Goal: Book appointment/travel/reservation

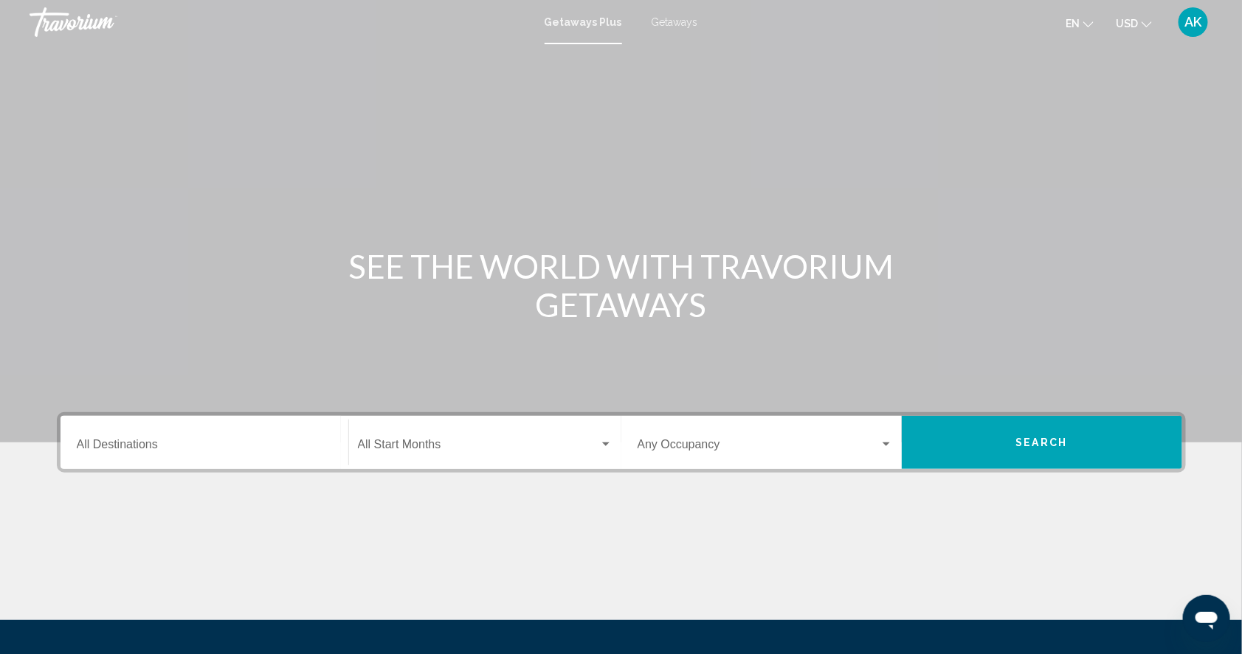
click at [663, 21] on span "Getaways" at bounding box center [675, 22] width 46 height 12
click at [77, 461] on div "Destination All Destinations" at bounding box center [204, 443] width 255 height 46
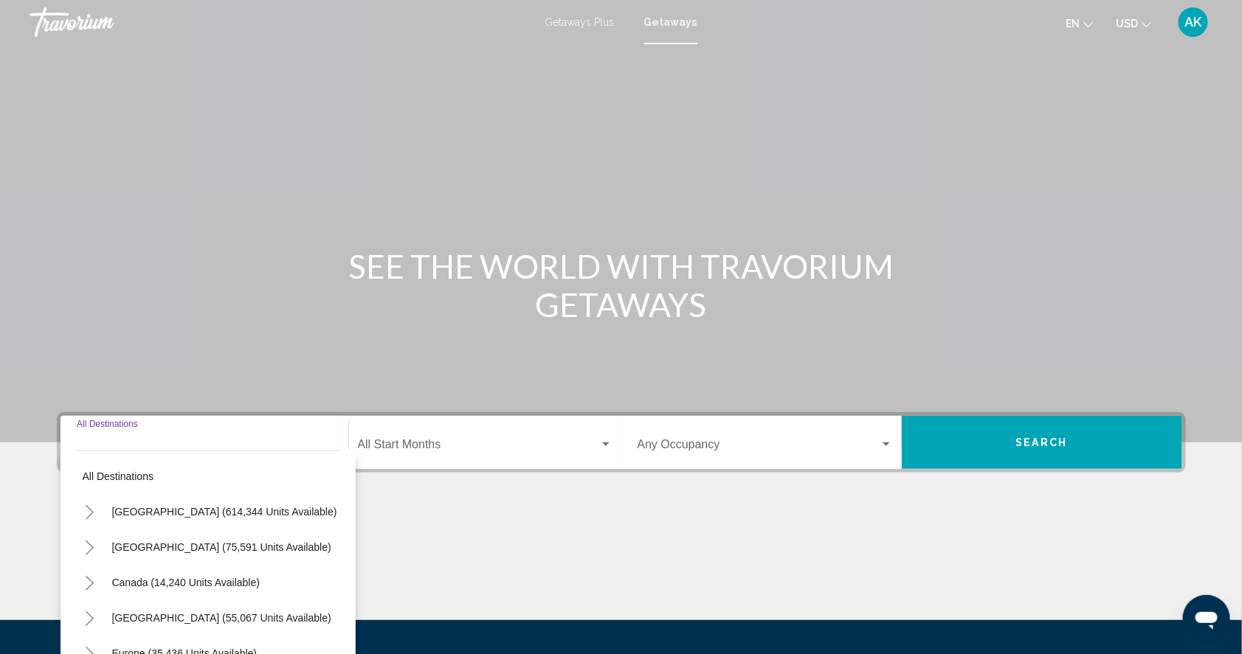
scroll to position [190, 0]
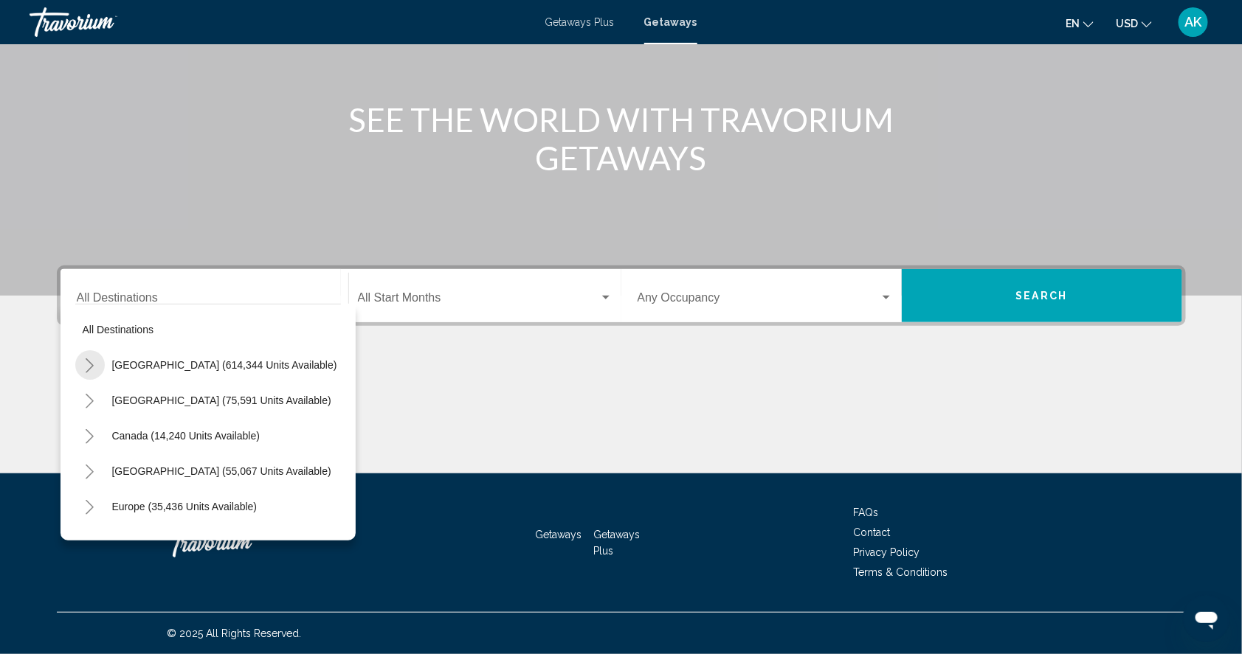
click at [84, 359] on icon "Toggle United States (614,344 units available)" at bounding box center [89, 366] width 11 height 15
click at [100, 500] on icon "Toggle Colorado (27,496 units available)" at bounding box center [104, 507] width 8 height 15
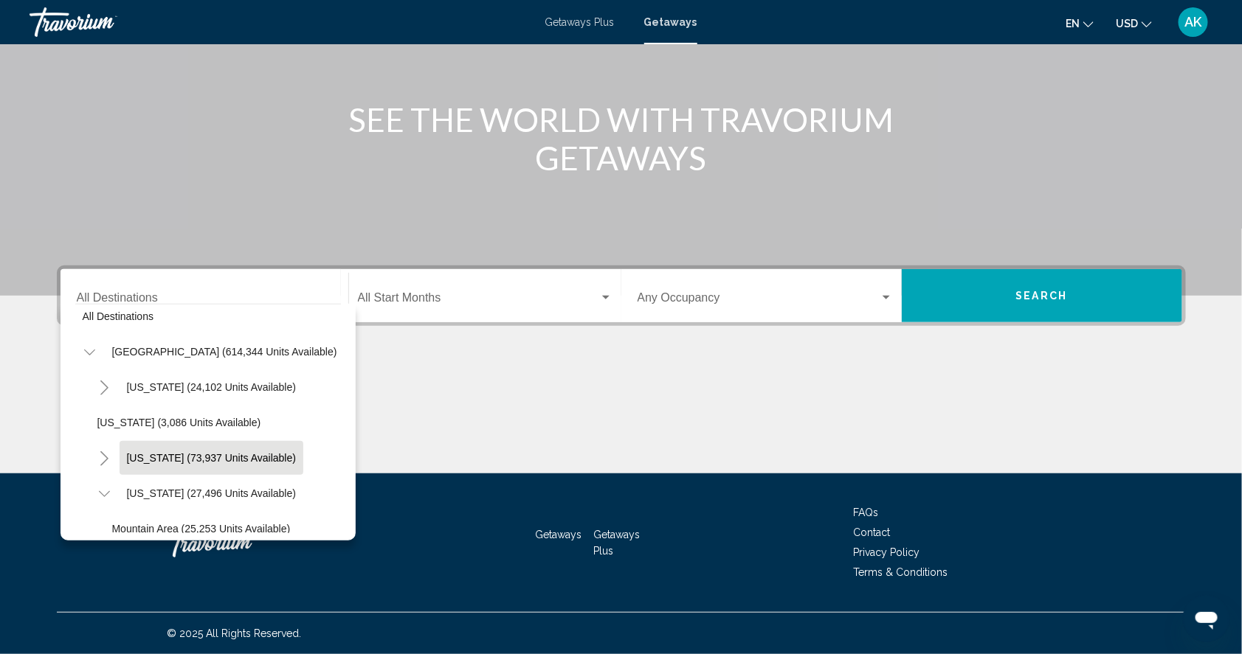
scroll to position [11, 0]
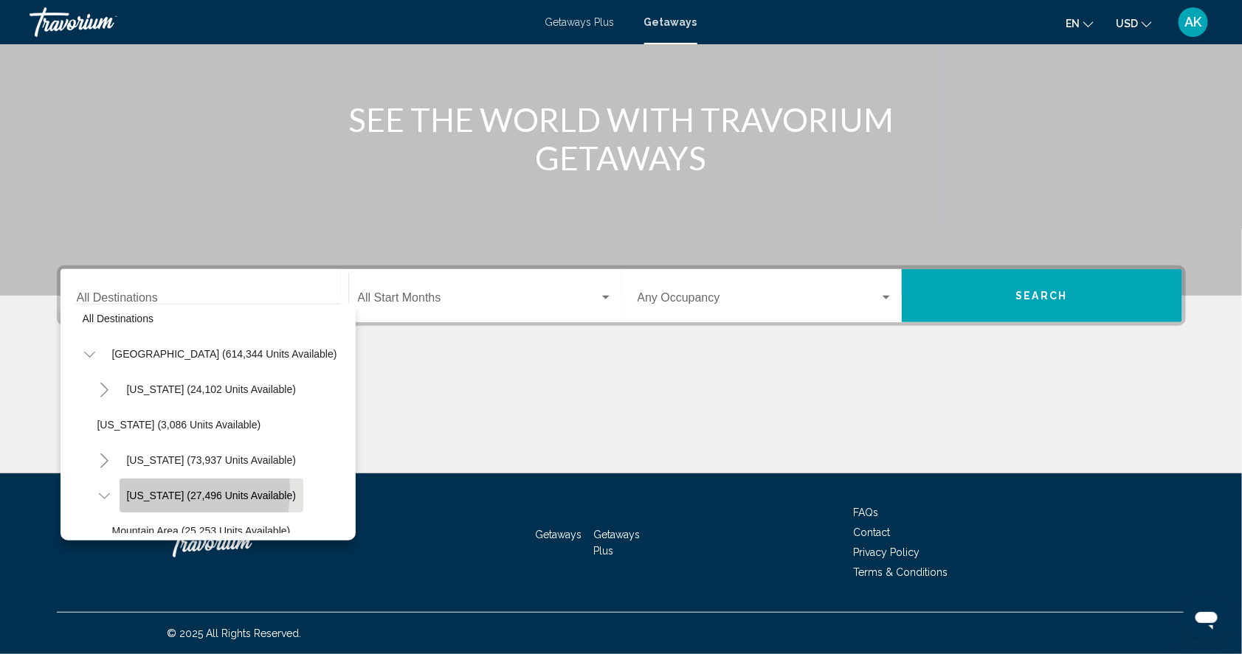
click at [132, 490] on span "[US_STATE] (27,496 units available)" at bounding box center [212, 496] width 170 height 12
type input "**********"
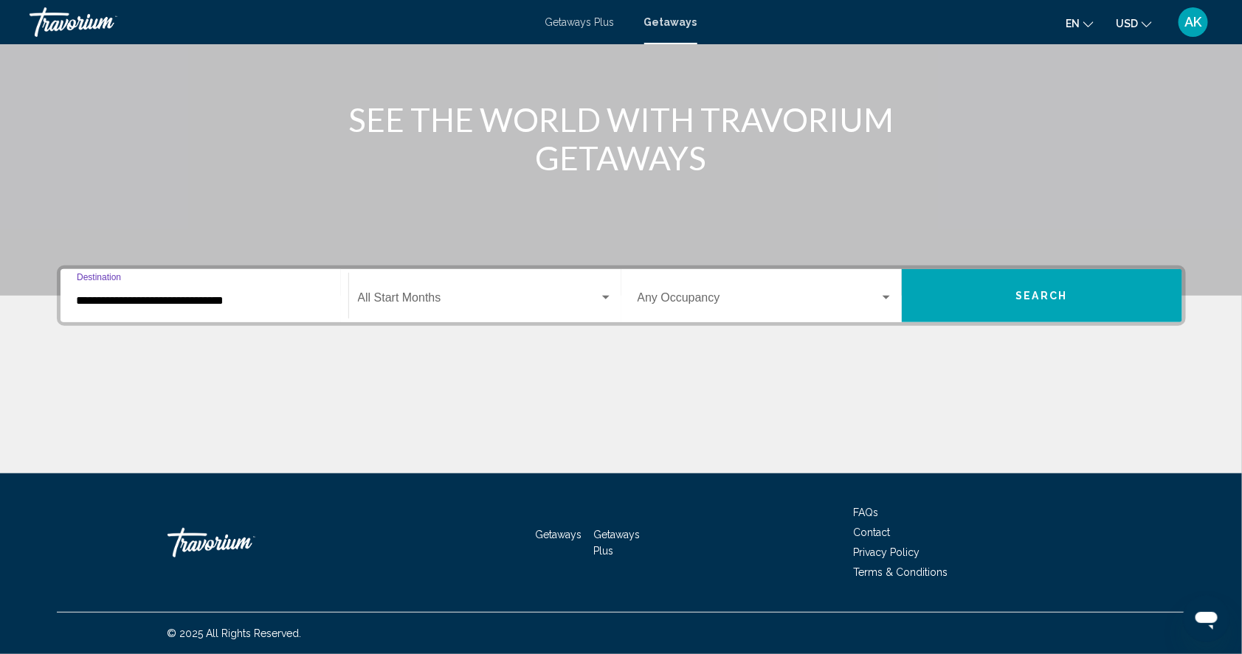
click at [1088, 281] on button "Search" at bounding box center [1042, 295] width 280 height 53
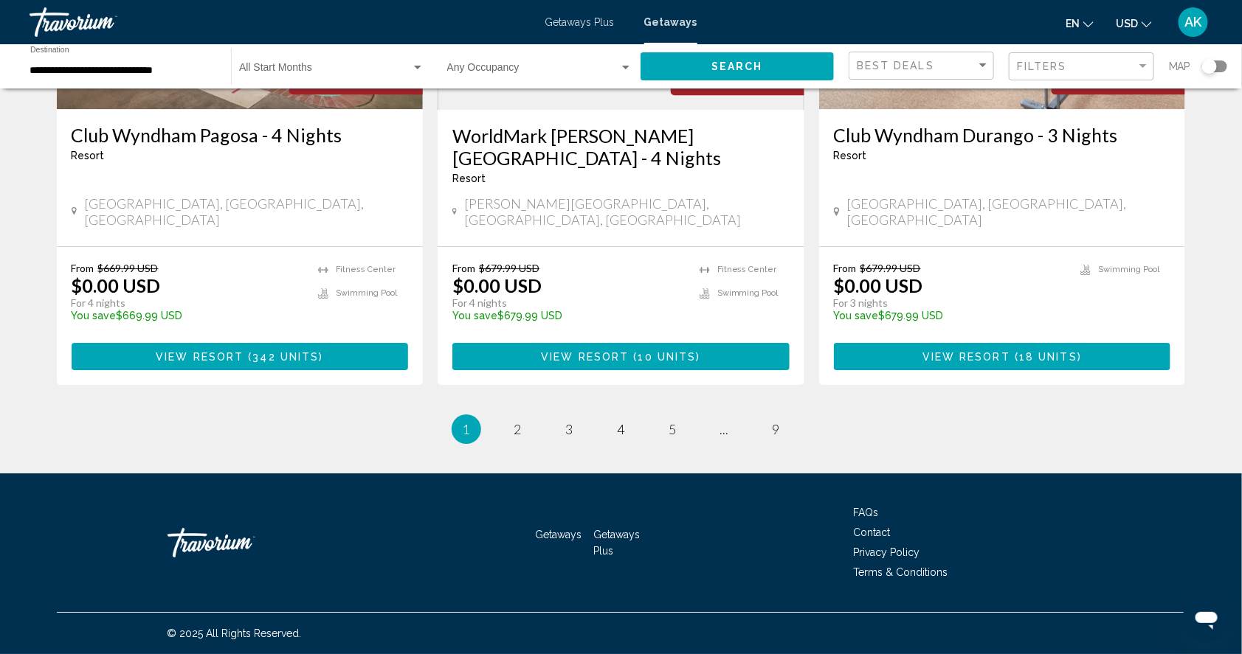
scroll to position [1944, 0]
click at [514, 421] on span "2" at bounding box center [517, 429] width 7 height 16
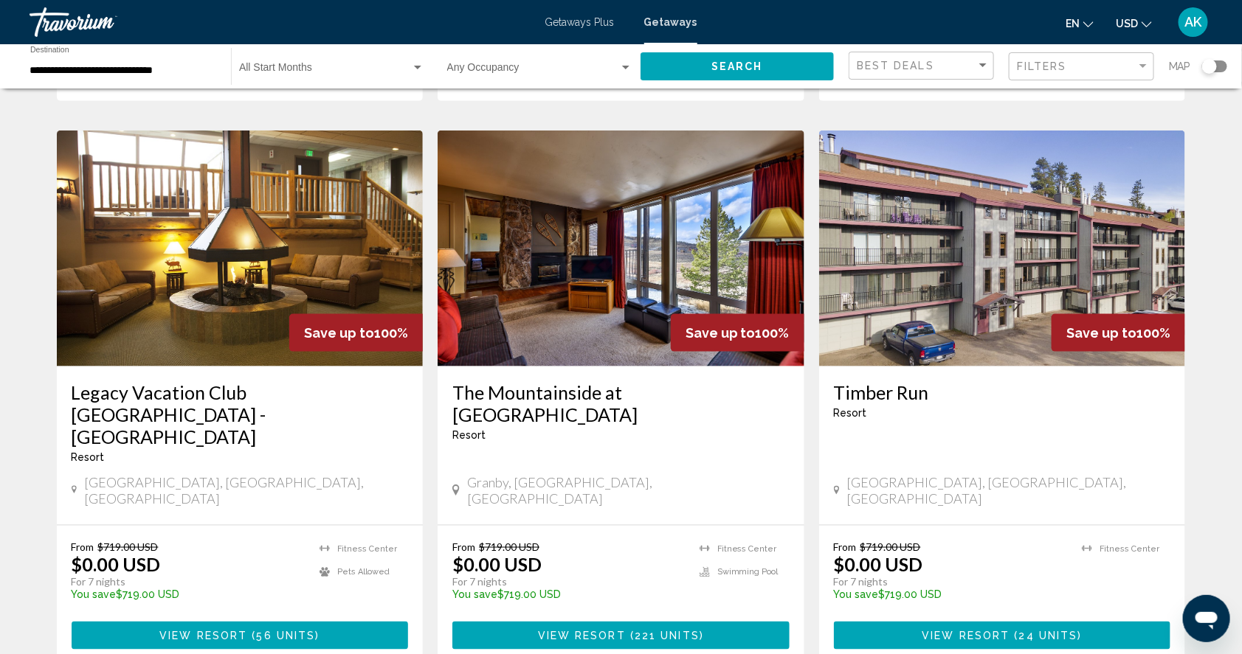
scroll to position [567, 0]
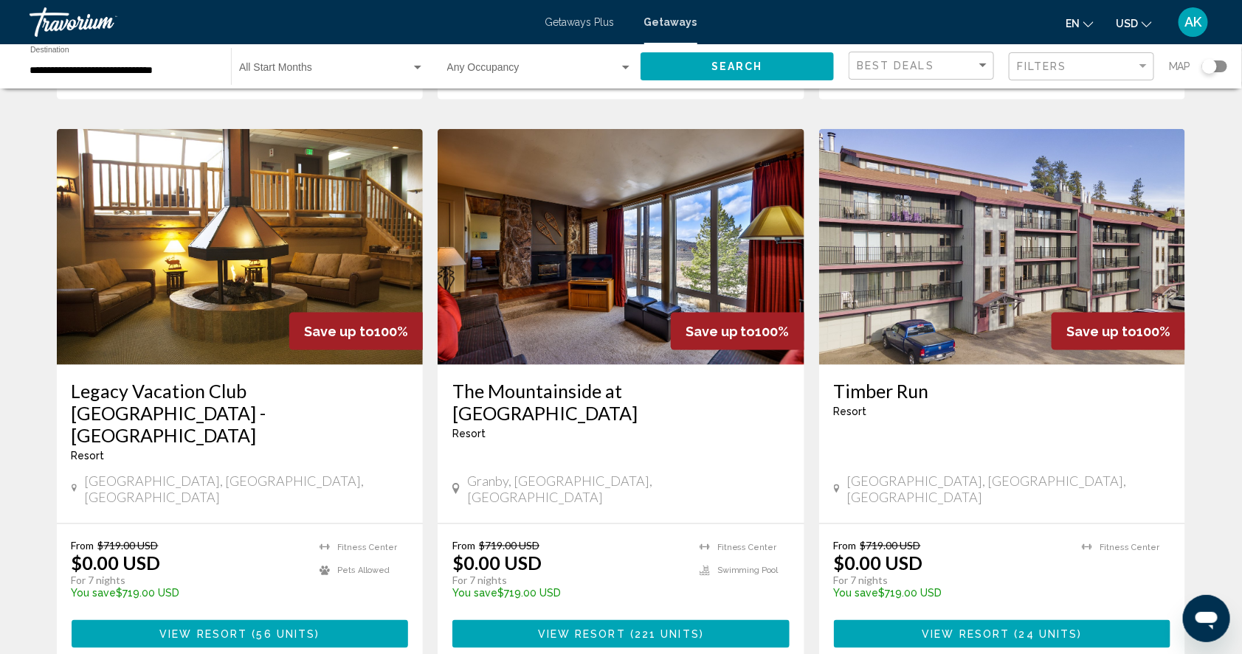
click at [243, 308] on img "Main content" at bounding box center [240, 247] width 367 height 236
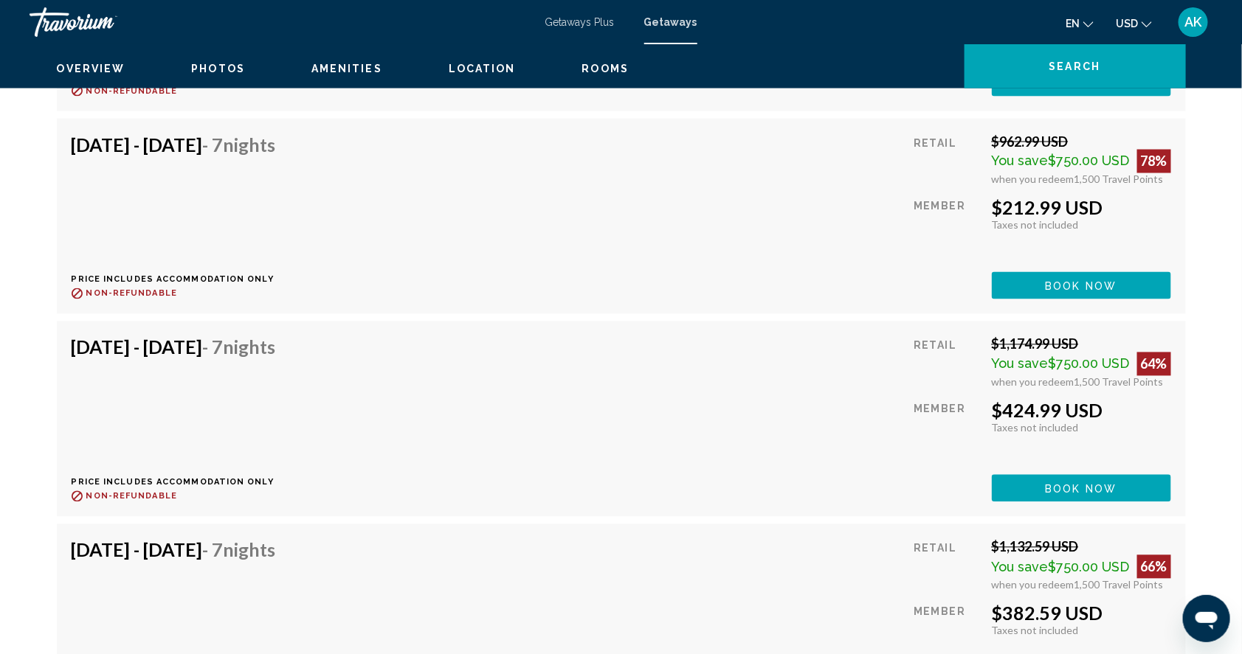
scroll to position [8058, 0]
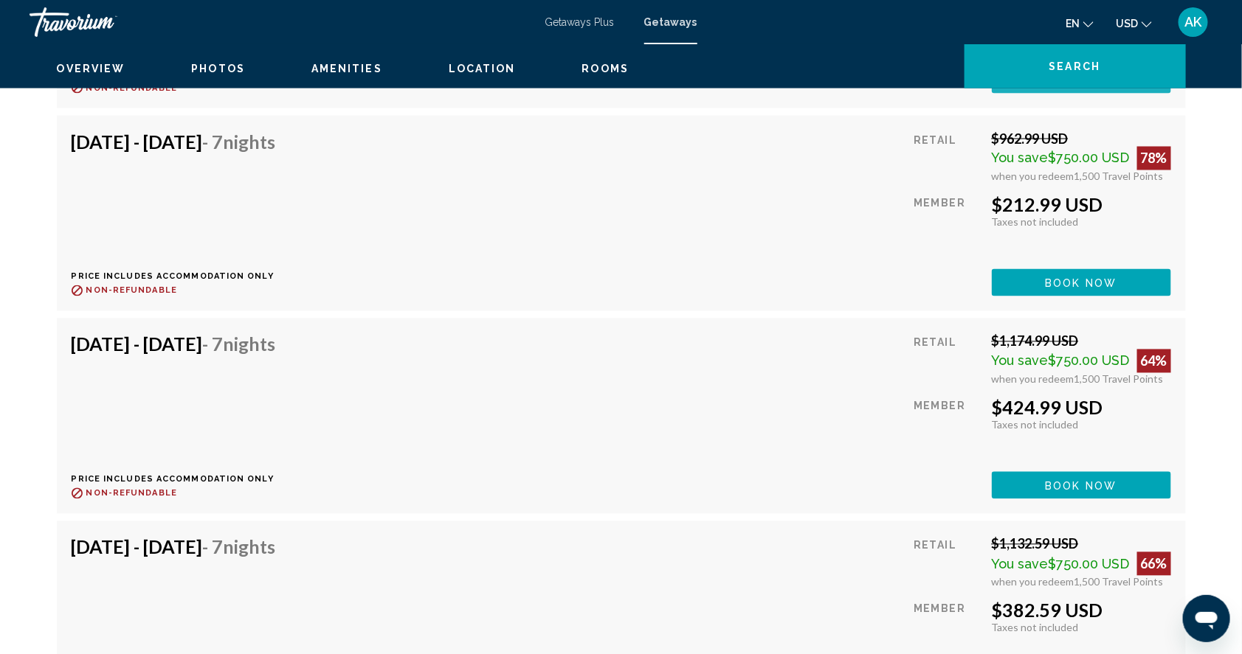
click at [1117, 86] on span "Book now" at bounding box center [1082, 81] width 72 height 12
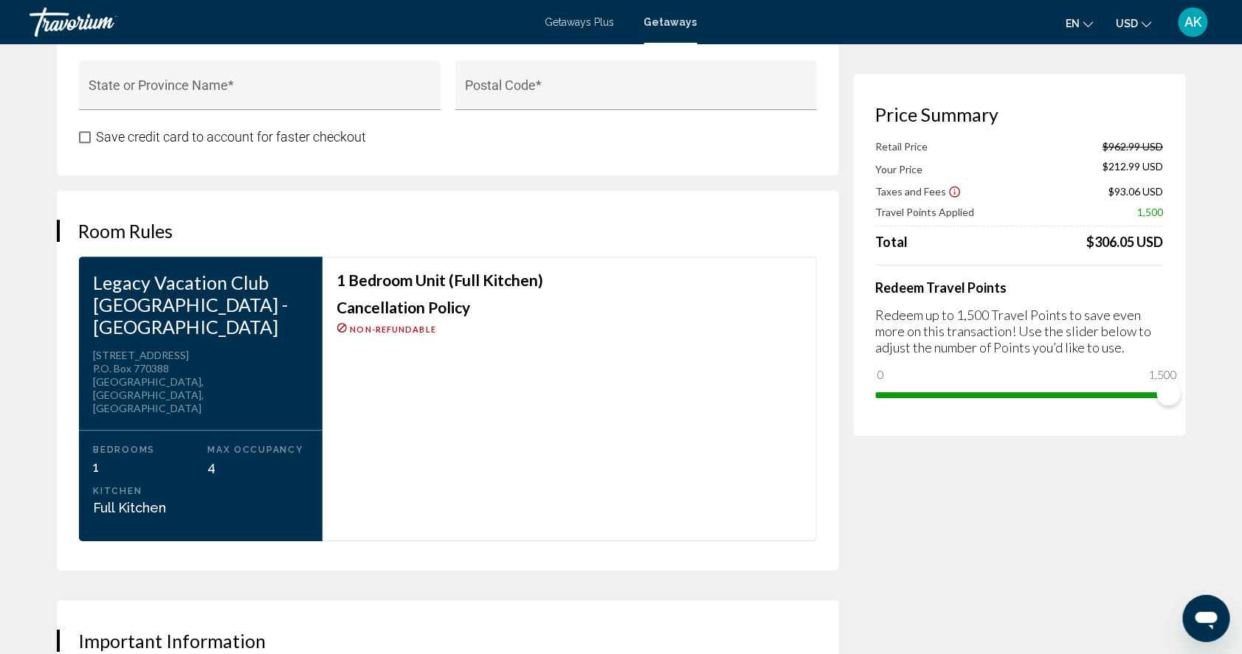
scroll to position [1733, 0]
